Goal: Task Accomplishment & Management: Complete application form

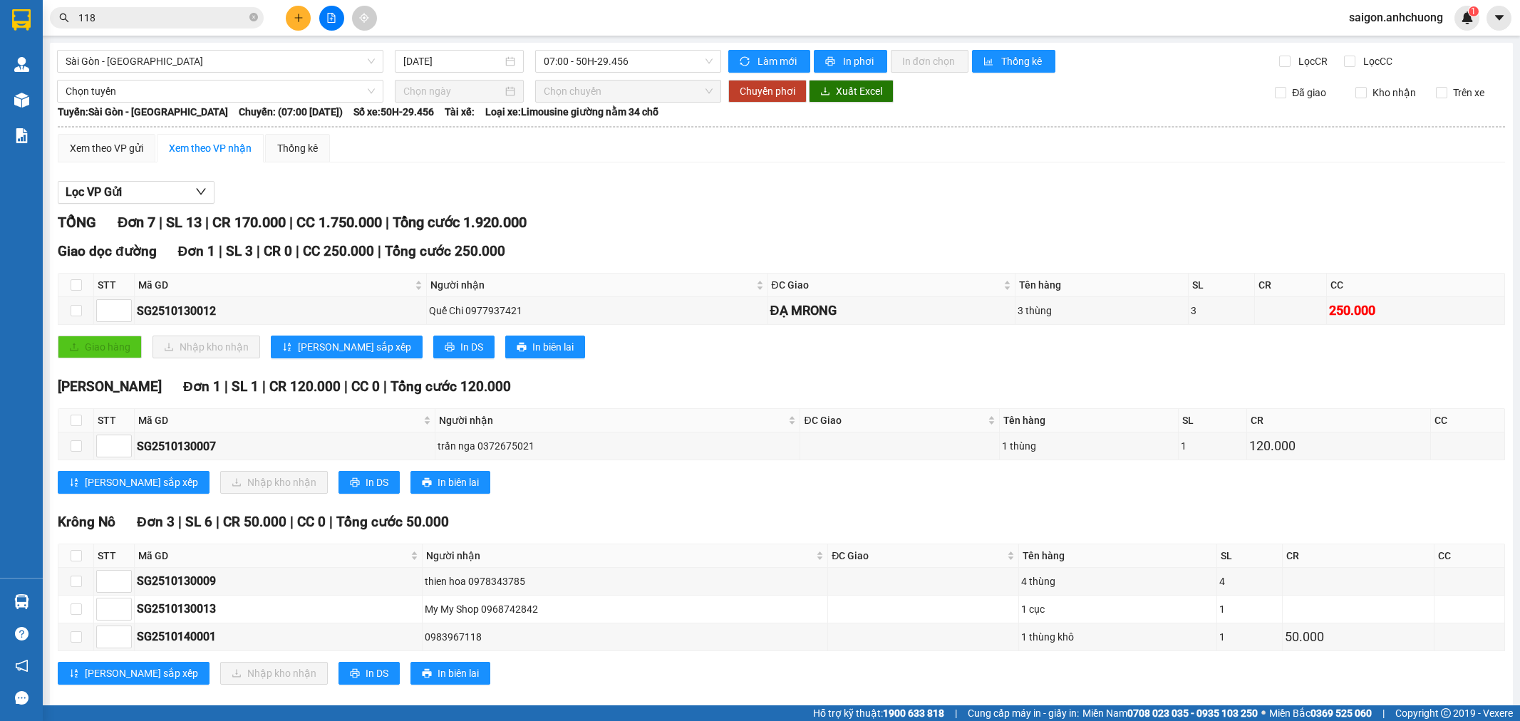
click at [296, 22] on icon "plus" at bounding box center [299, 18] width 10 height 10
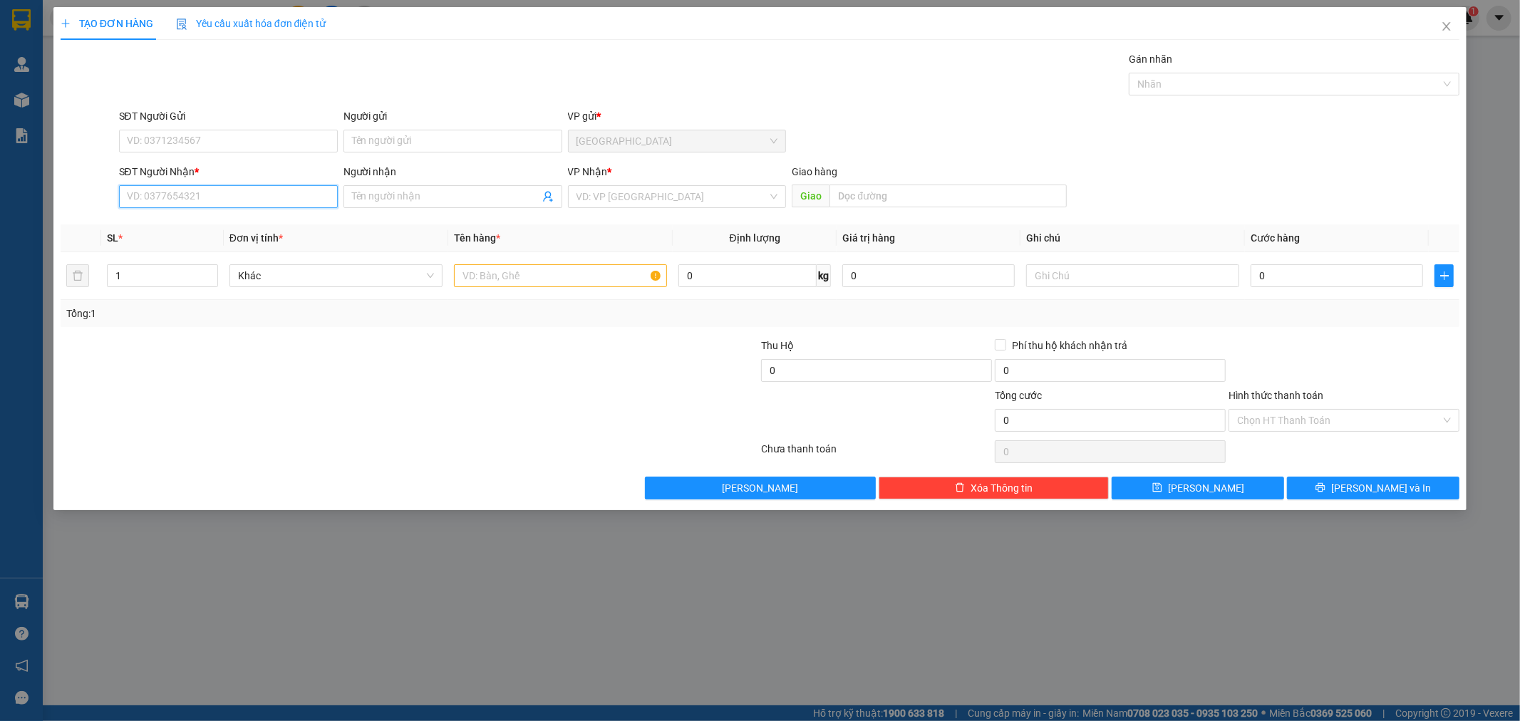
click at [294, 187] on input "SĐT Người Nhận *" at bounding box center [228, 196] width 219 height 23
type input "0"
click at [620, 271] on input "text" at bounding box center [560, 275] width 213 height 23
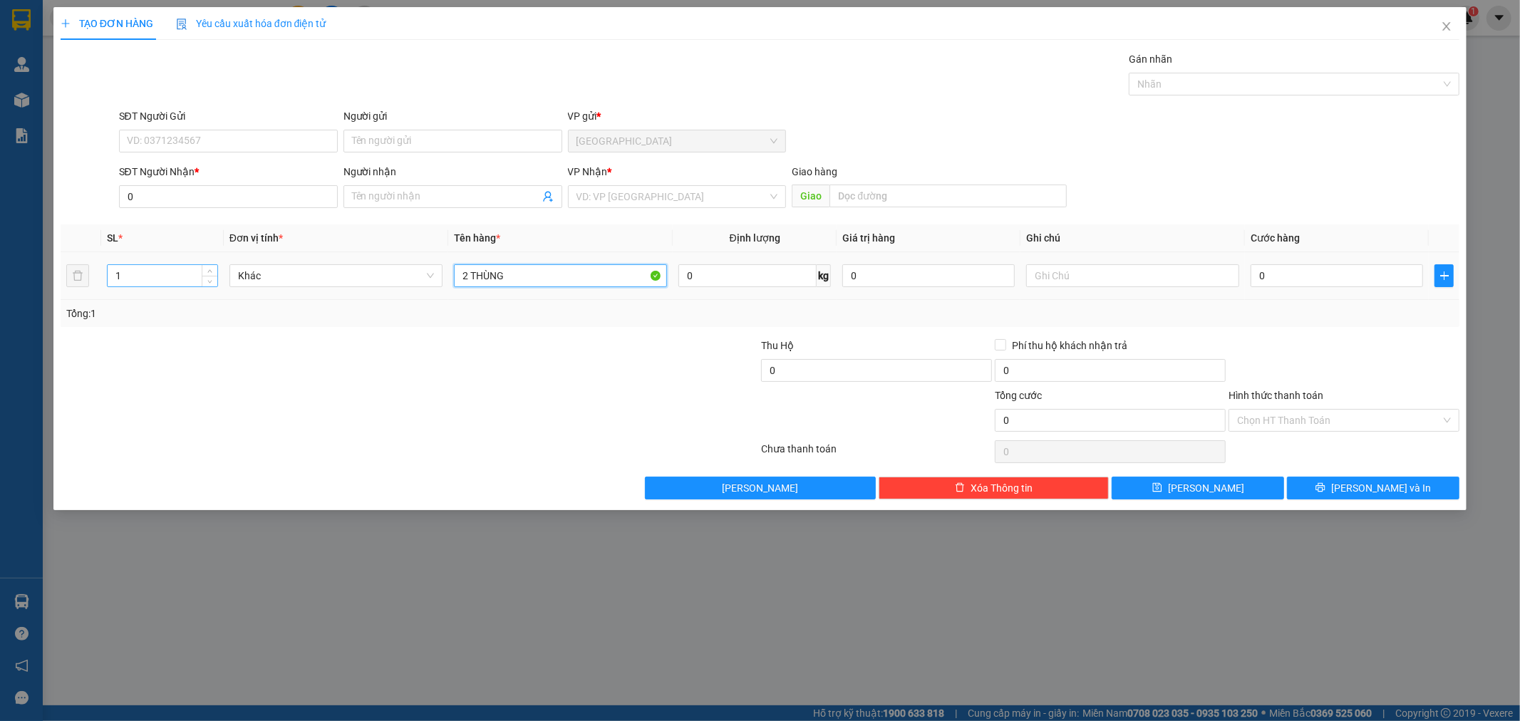
type input "2 THÙNG"
drag, startPoint x: 172, startPoint y: 268, endPoint x: 116, endPoint y: 285, distance: 58.1
click at [116, 285] on input "1" at bounding box center [163, 275] width 110 height 21
type input "2"
click at [420, 198] on input "Người nhận" at bounding box center [445, 197] width 187 height 16
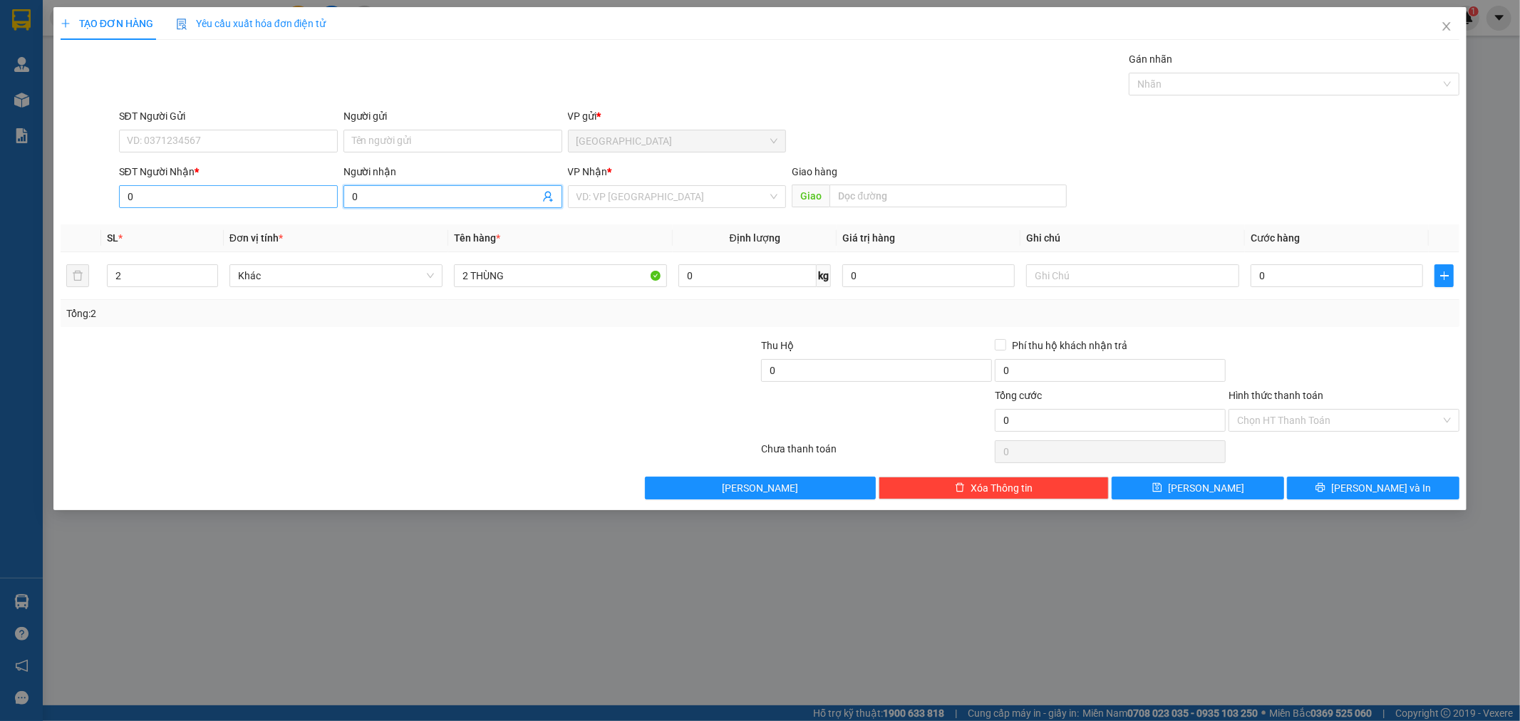
type input "0"
click at [223, 191] on input "0" at bounding box center [228, 196] width 219 height 23
click at [218, 224] on div "0796550905 - viễn" at bounding box center [229, 225] width 202 height 16
type input "0796550905"
type input "viễn"
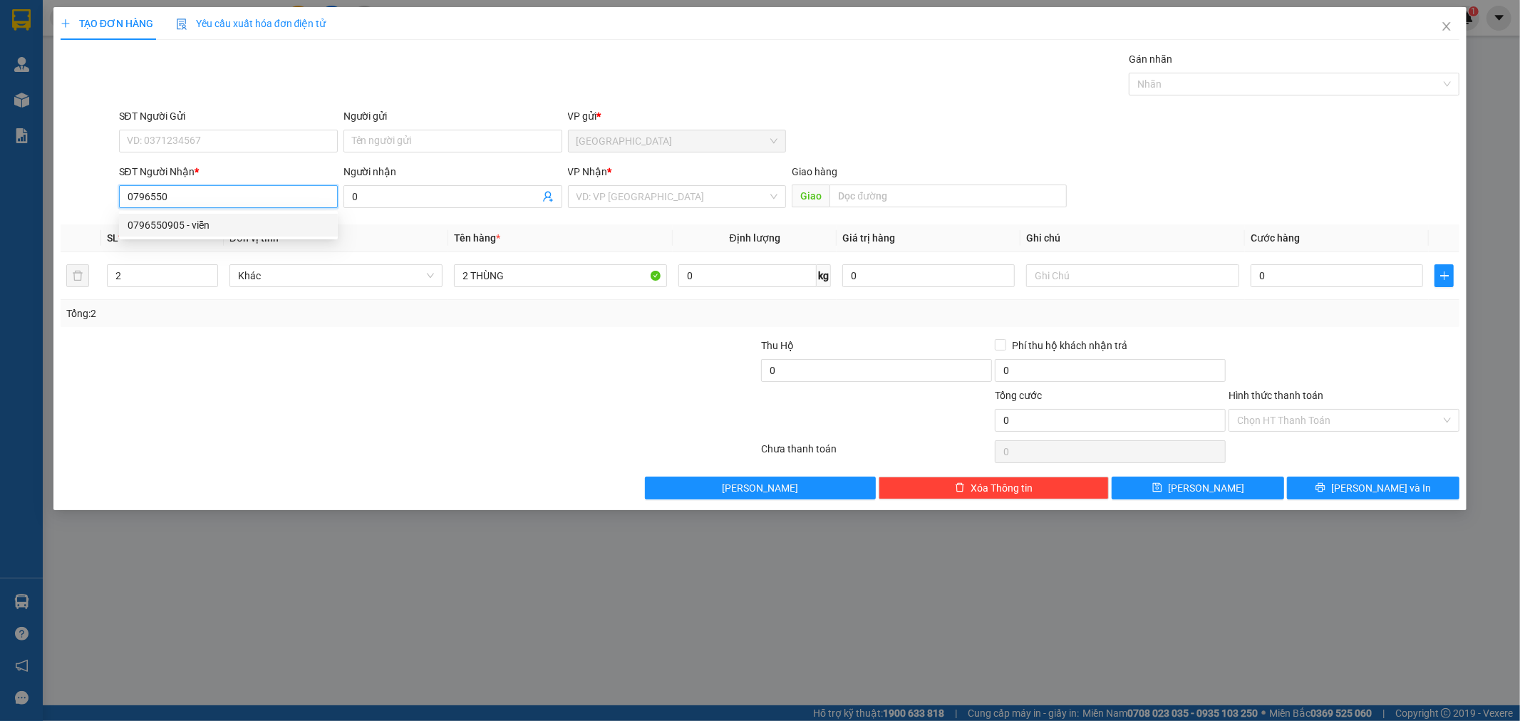
type input "ut viet"
type input "0796550905"
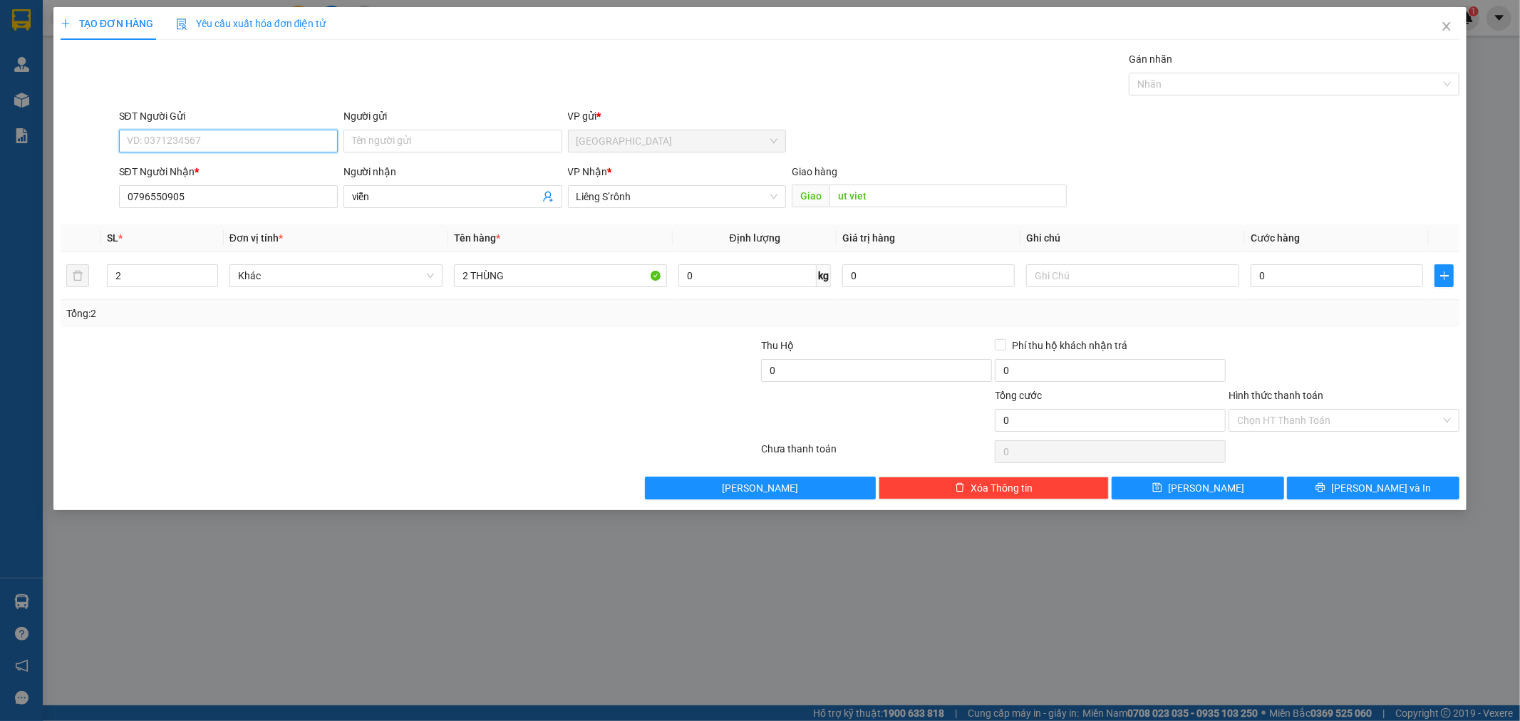
click at [256, 143] on input "SĐT Người Gửi" at bounding box center [228, 141] width 219 height 23
click at [200, 219] on div "0902390767" at bounding box center [229, 215] width 202 height 16
type input "0902390767"
click at [1304, 276] on input "0" at bounding box center [1336, 275] width 172 height 23
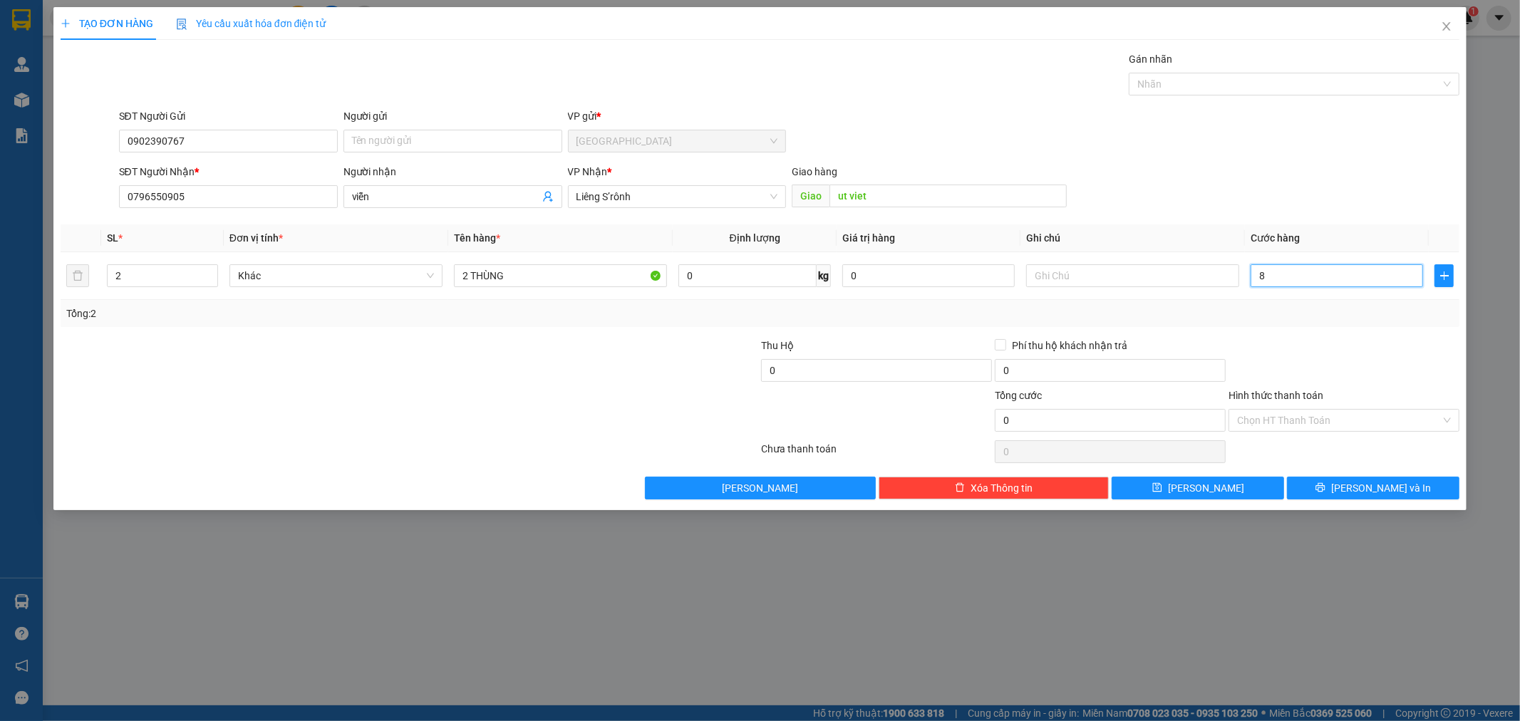
type input "80"
click at [1361, 195] on div "SĐT Người Nhận * 0796550905 Người nhận viễn VP Nhận * Liêng S’rônh Giao hàng Gi…" at bounding box center [789, 189] width 1346 height 50
type input "80.000"
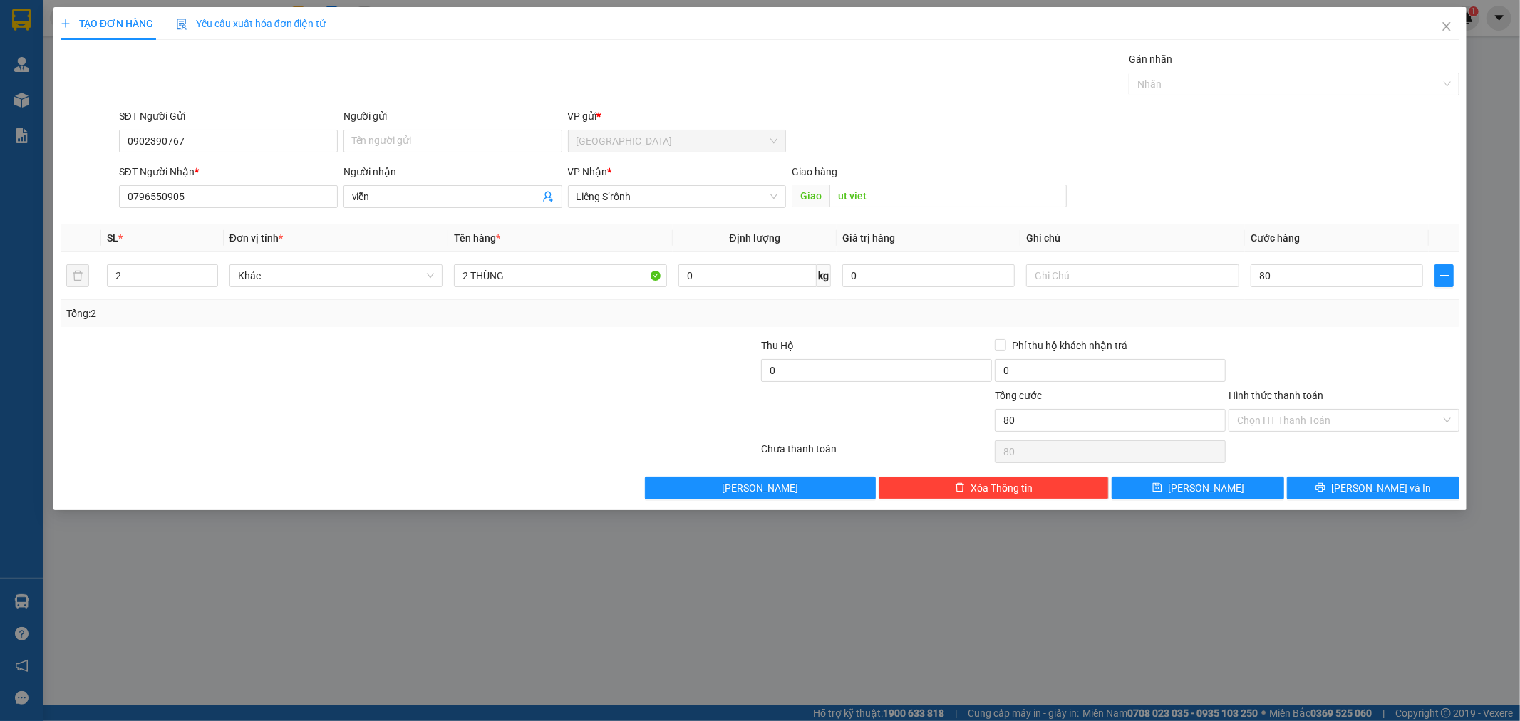
type input "80.000"
click at [1322, 409] on div "Chọn HT Thanh Toán" at bounding box center [1343, 420] width 231 height 23
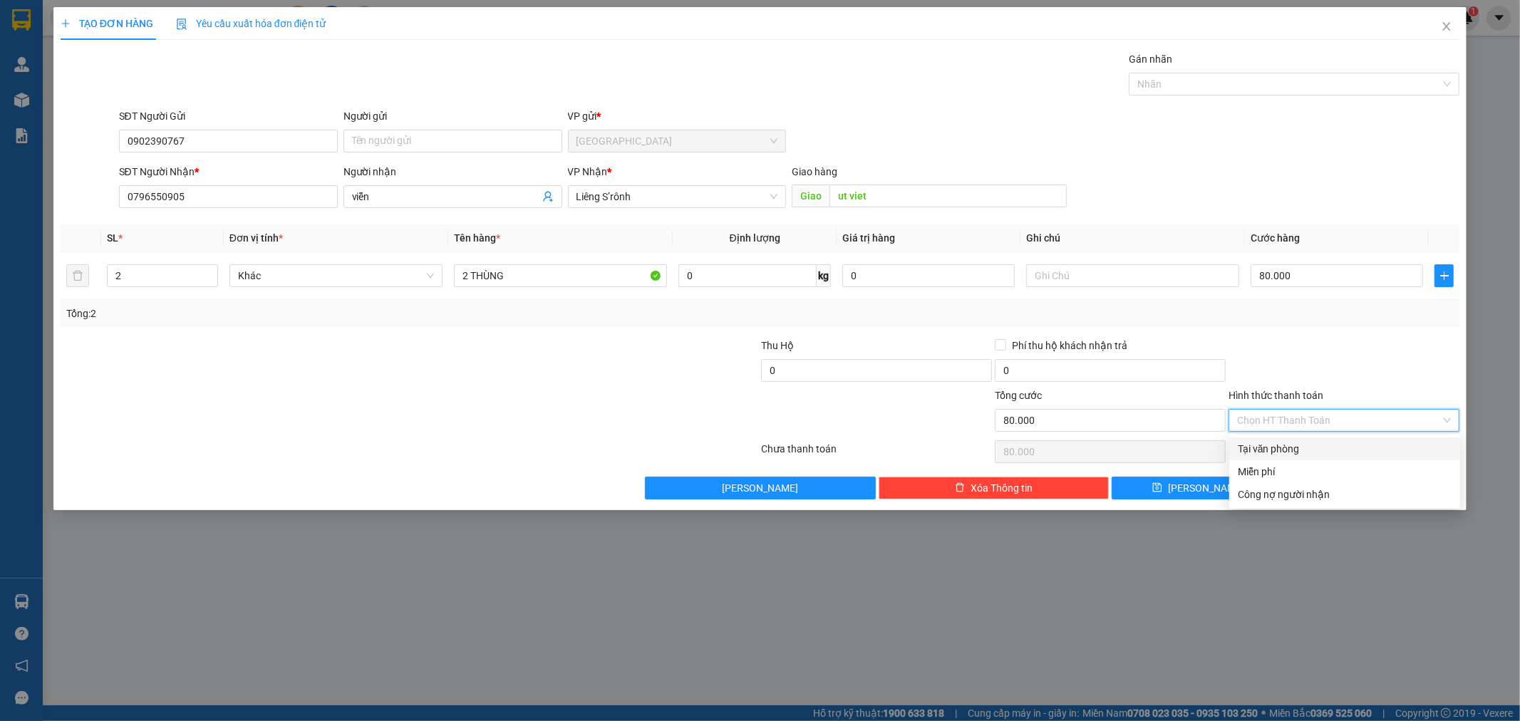
click at [1309, 443] on div "Tại văn phòng" at bounding box center [1344, 449] width 214 height 16
type input "0"
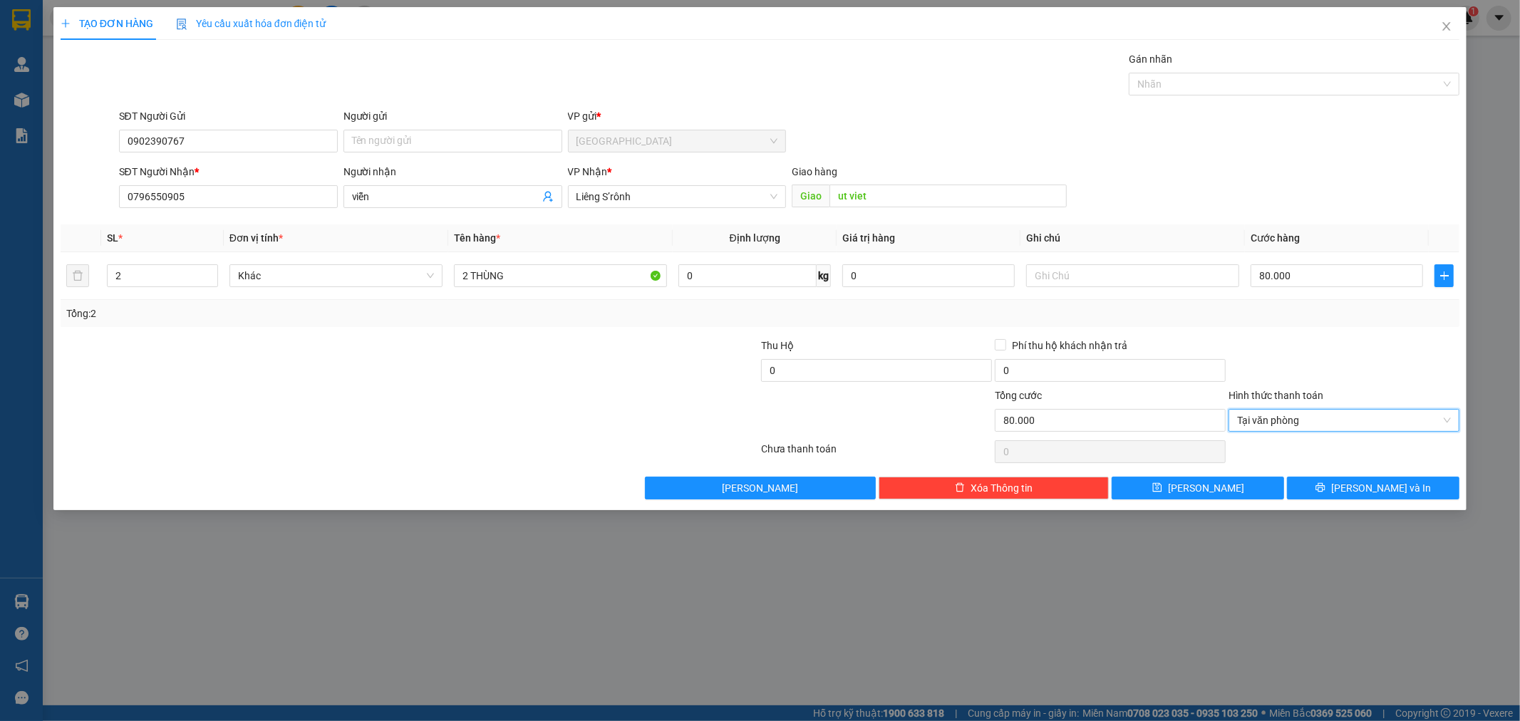
click at [1318, 382] on div at bounding box center [1344, 363] width 234 height 50
click at [1378, 489] on span "[PERSON_NAME] và In" at bounding box center [1381, 488] width 100 height 16
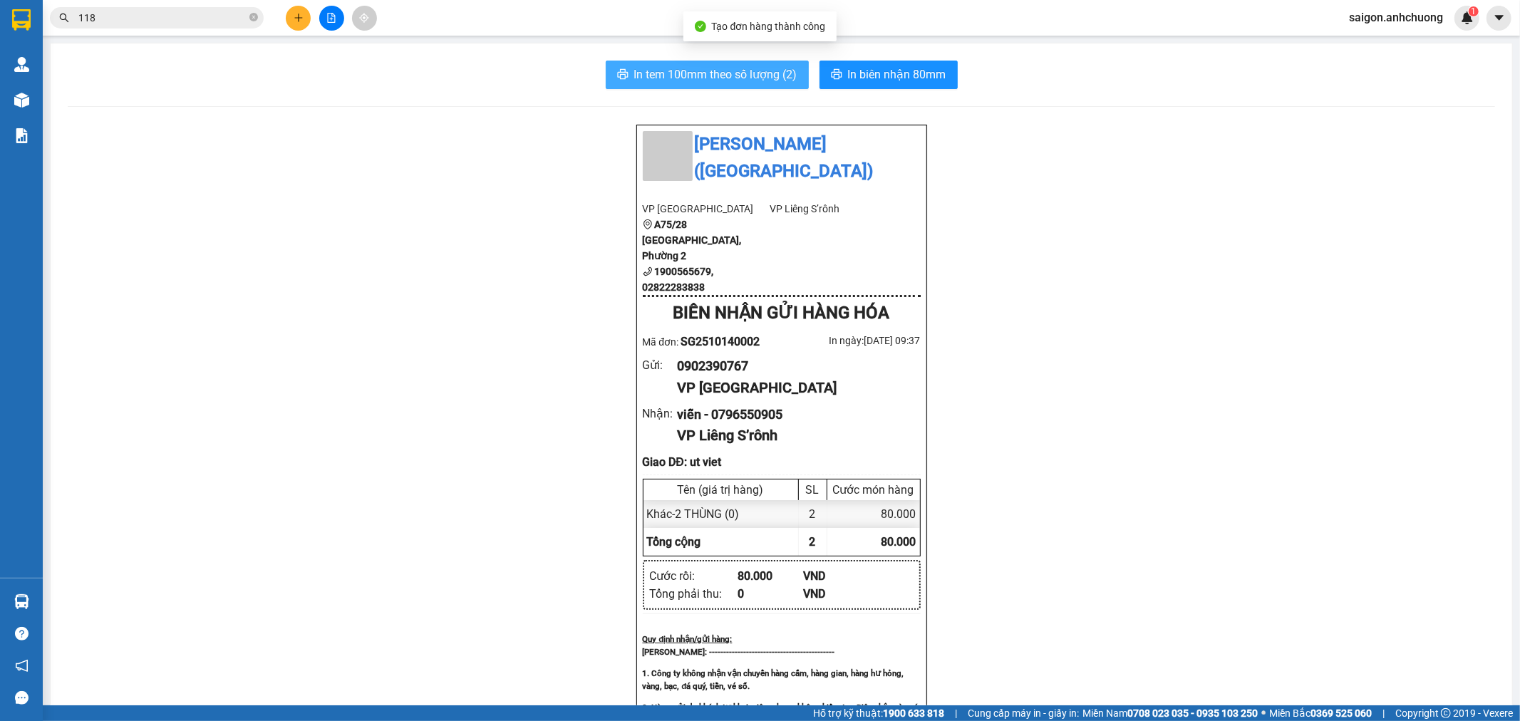
click at [710, 68] on span "In tem 100mm theo số lượng (2)" at bounding box center [715, 75] width 163 height 18
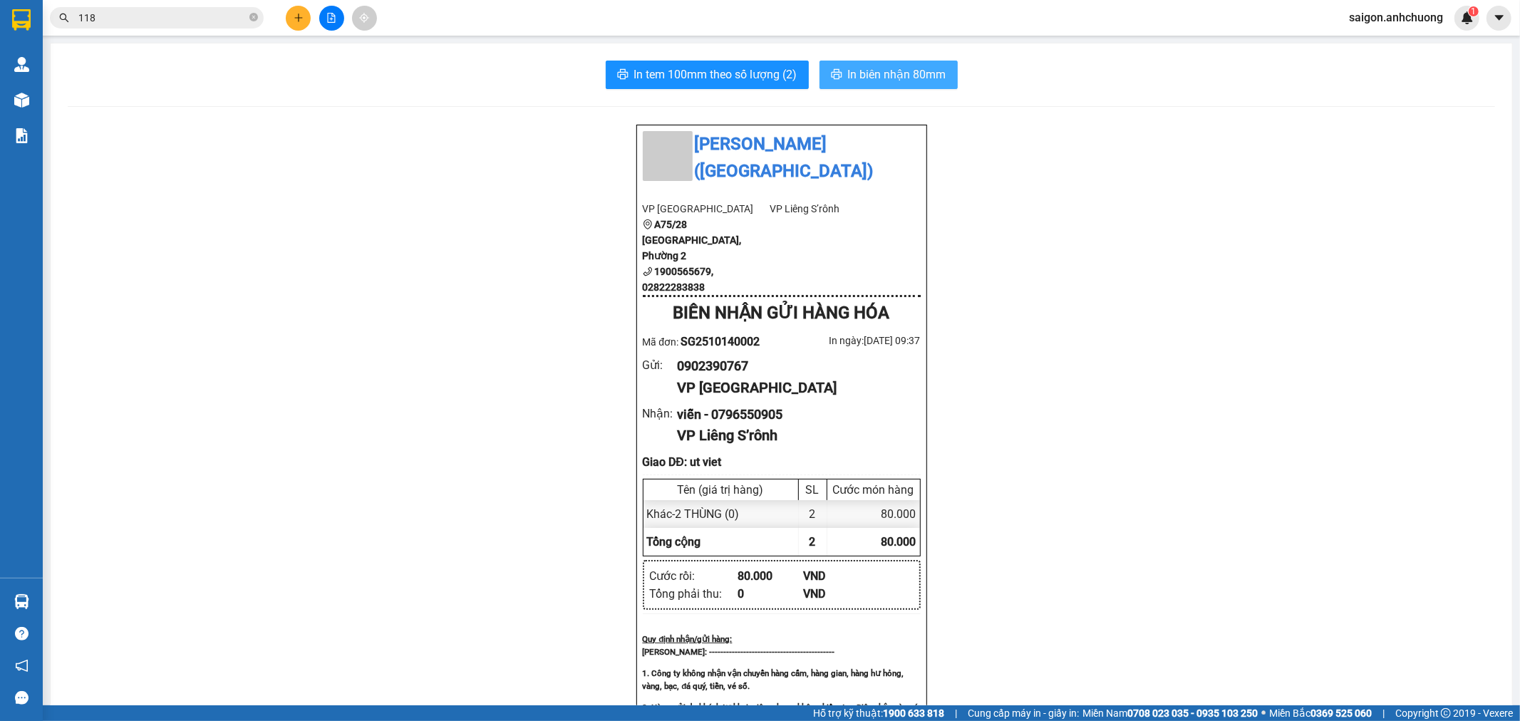
click at [882, 71] on span "In biên nhận 80mm" at bounding box center [897, 75] width 98 height 18
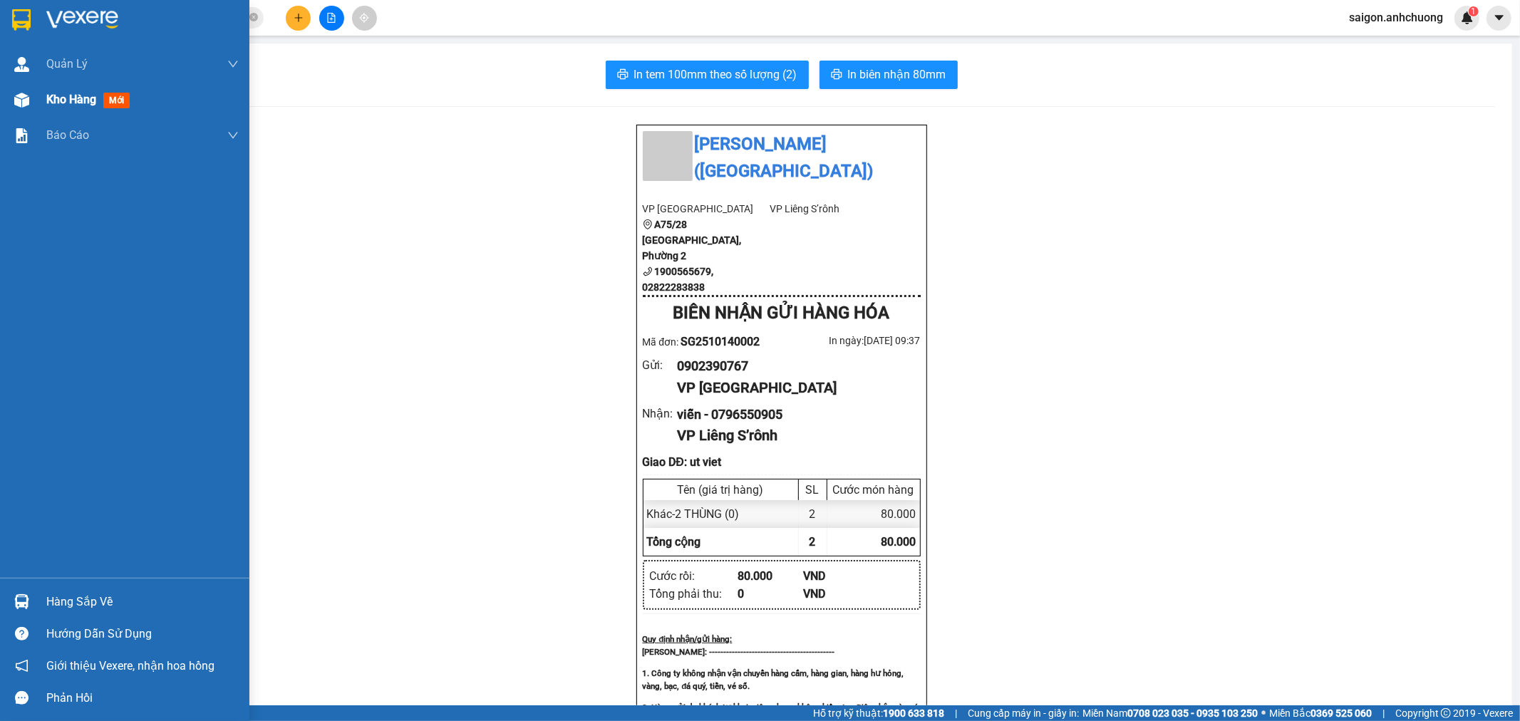
click at [24, 96] on img at bounding box center [21, 100] width 15 height 15
